Goal: Transaction & Acquisition: Purchase product/service

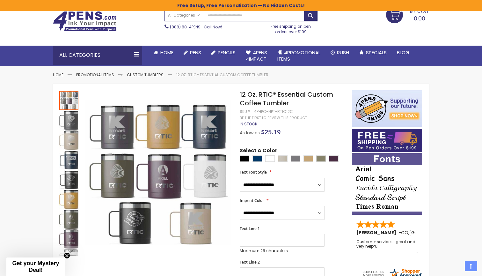
scroll to position [25, 0]
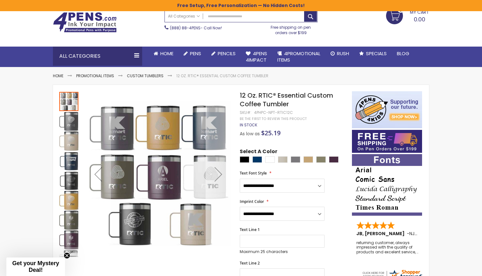
click at [223, 175] on div "Next" at bounding box center [219, 174] width 26 height 26
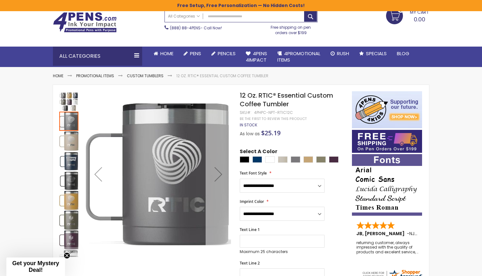
click at [223, 175] on div "Next" at bounding box center [219, 174] width 26 height 26
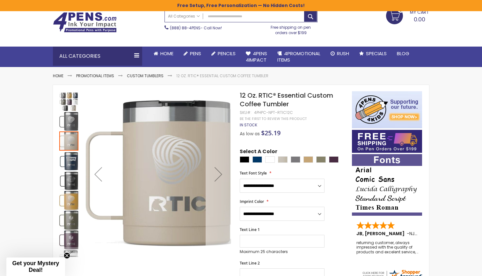
click at [223, 175] on div "Next" at bounding box center [219, 174] width 26 height 26
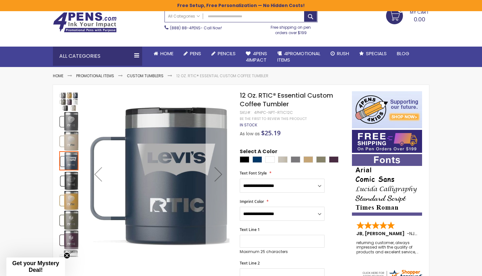
click at [223, 175] on div "Next" at bounding box center [219, 174] width 26 height 26
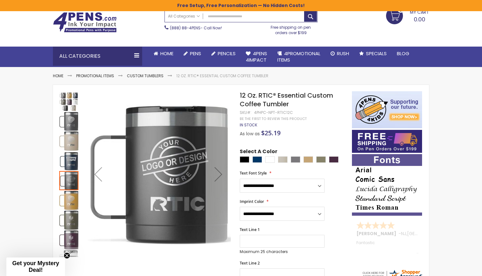
click at [223, 175] on div "Next" at bounding box center [219, 174] width 26 height 26
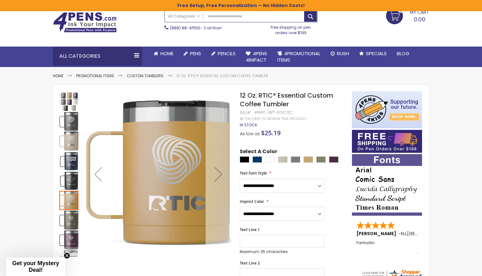
click at [223, 175] on div "Next" at bounding box center [219, 174] width 26 height 26
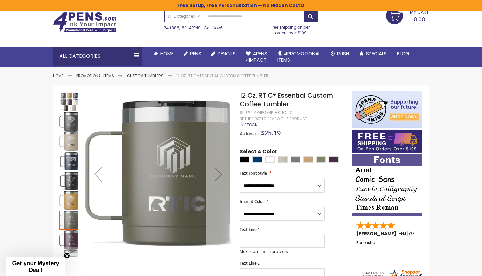
click at [223, 175] on div "Next" at bounding box center [219, 174] width 26 height 26
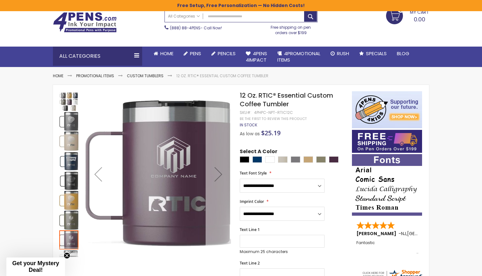
click at [223, 174] on div "Next" at bounding box center [219, 174] width 26 height 26
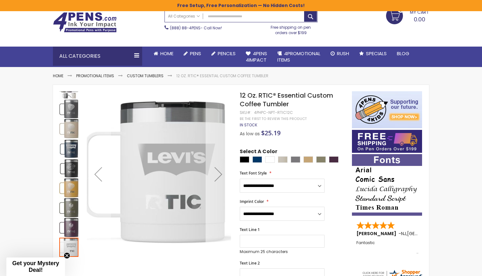
click at [225, 174] on div "Next" at bounding box center [219, 174] width 26 height 26
